Goal: Connect with others: Connect with others

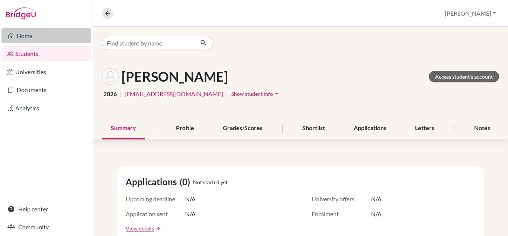
click at [23, 35] on link "Home" at bounding box center [46, 35] width 90 height 15
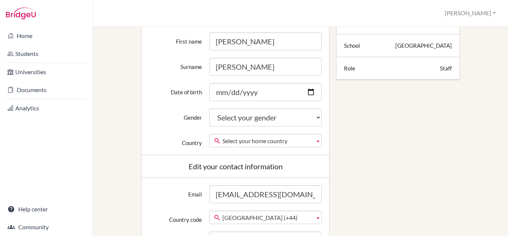
scroll to position [151, 0]
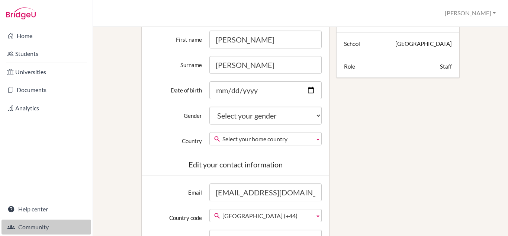
click at [37, 225] on link "Community" at bounding box center [46, 226] width 90 height 15
